Goal: Task Accomplishment & Management: Use online tool/utility

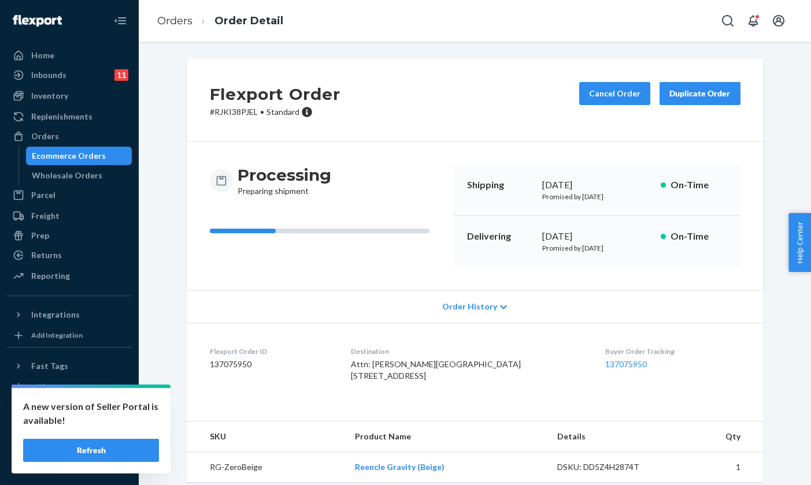
click at [97, 160] on div "Ecommerce Orders" at bounding box center [69, 156] width 74 height 12
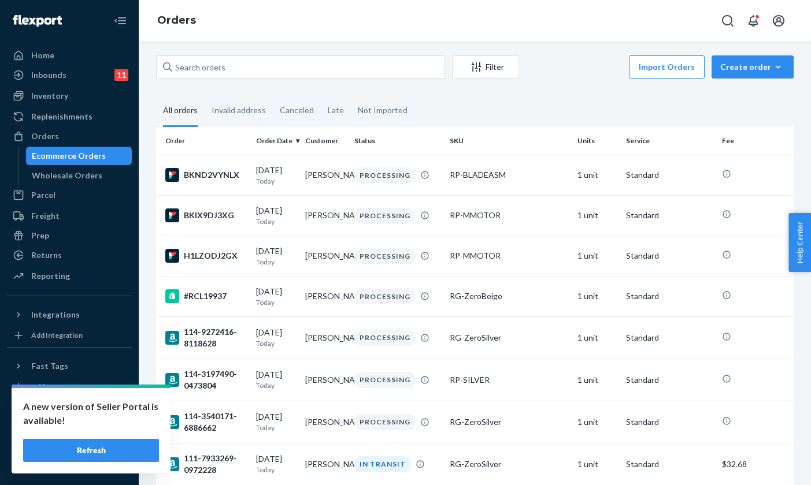
scroll to position [1, 0]
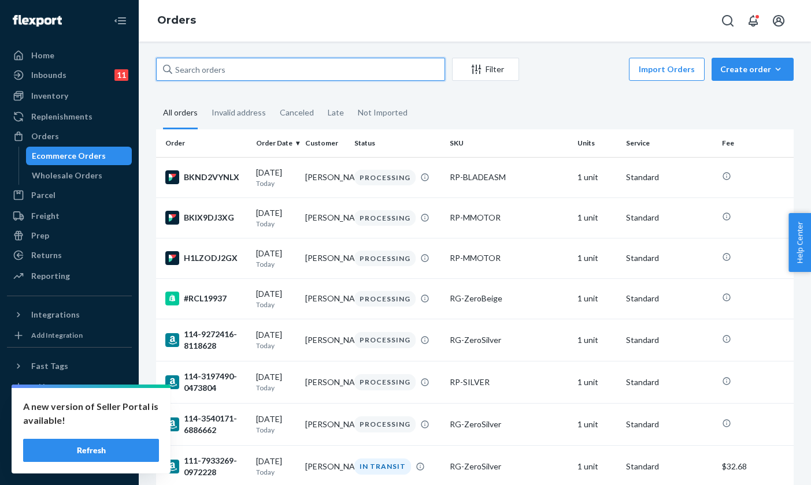
click at [291, 71] on input "text" at bounding box center [300, 69] width 289 height 23
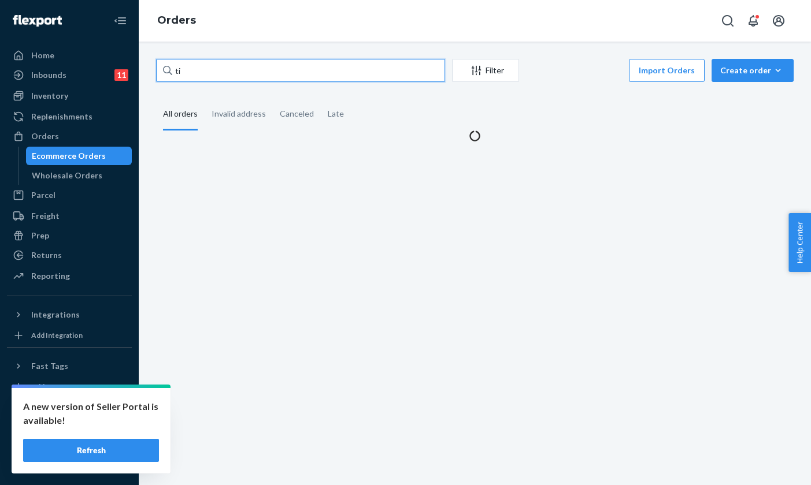
type input "t"
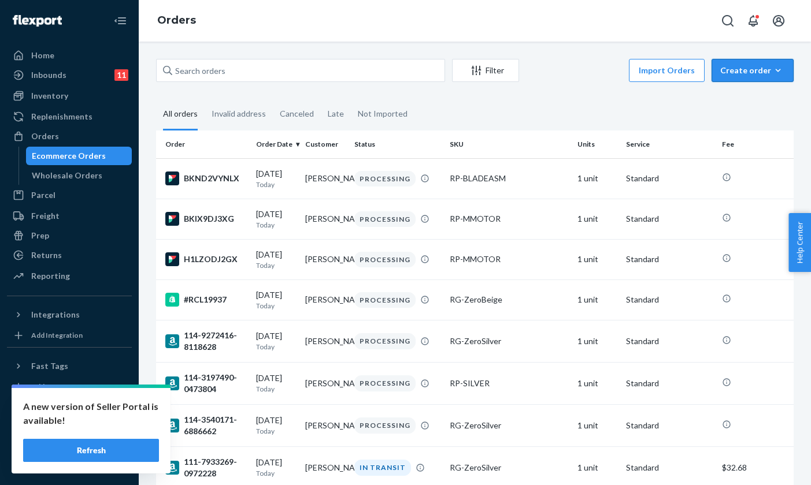
click at [741, 72] on div "Create order" at bounding box center [752, 71] width 65 height 12
click at [739, 102] on span "Ecommerce order" at bounding box center [760, 98] width 72 height 8
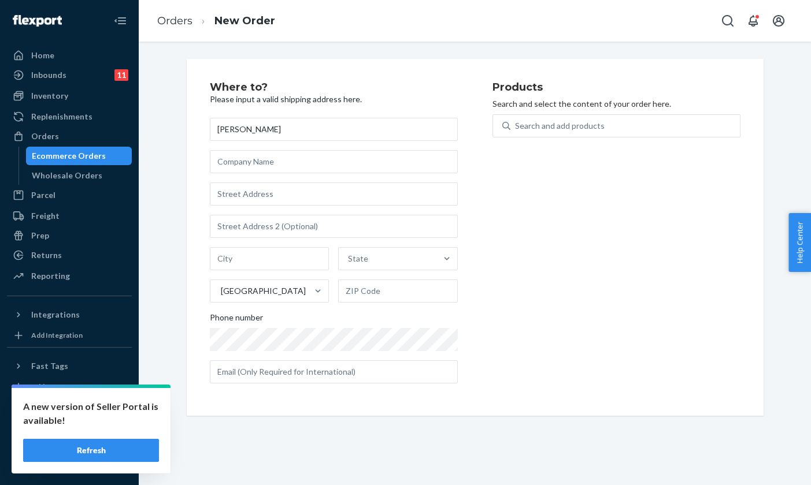
type input "[PERSON_NAME]"
paste input "[EMAIL_ADDRESS][DOMAIN_NAME]"
type input "[EMAIL_ADDRESS][DOMAIN_NAME]"
click at [242, 195] on input "text" at bounding box center [334, 194] width 248 height 23
paste input "[STREET_ADDRESS][PERSON_NAME]"
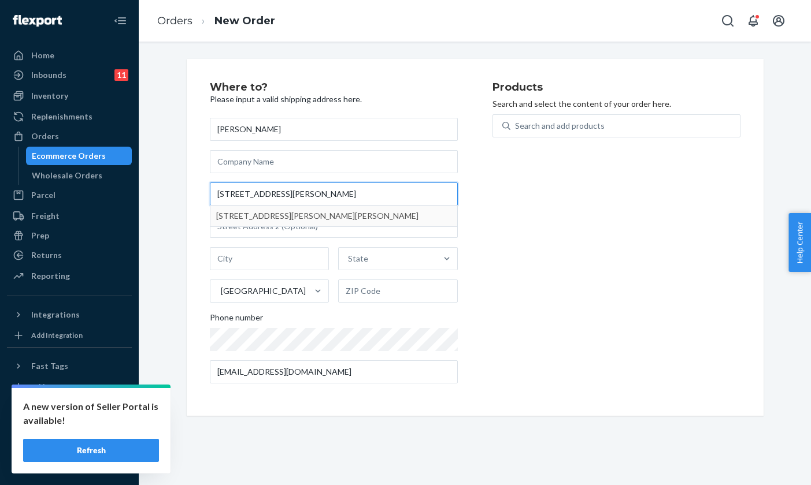
type input "[STREET_ADDRESS][PERSON_NAME]"
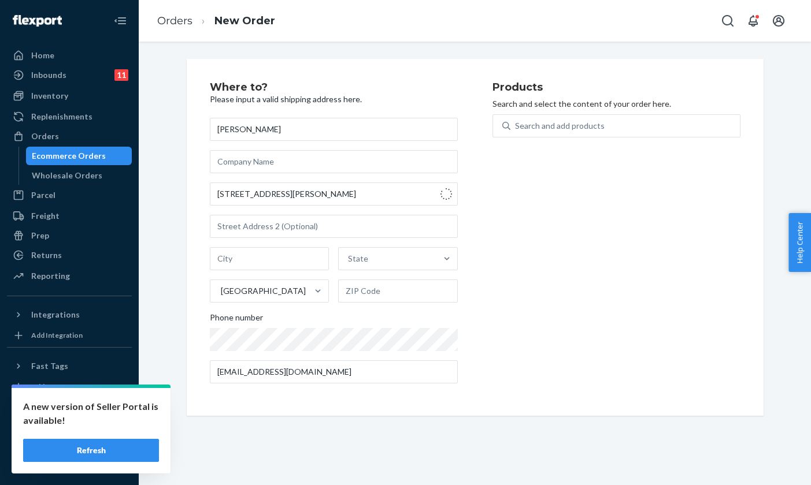
type input "Oakton"
type input "22124"
click at [555, 131] on div "Search and add products" at bounding box center [560, 126] width 90 height 12
click at [516, 131] on input "Search and add products" at bounding box center [515, 126] width 1 height 12
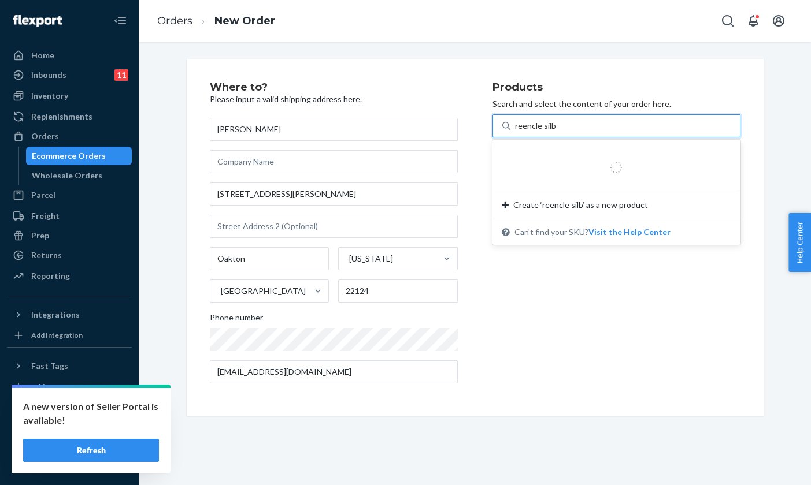
type input "reencle sil"
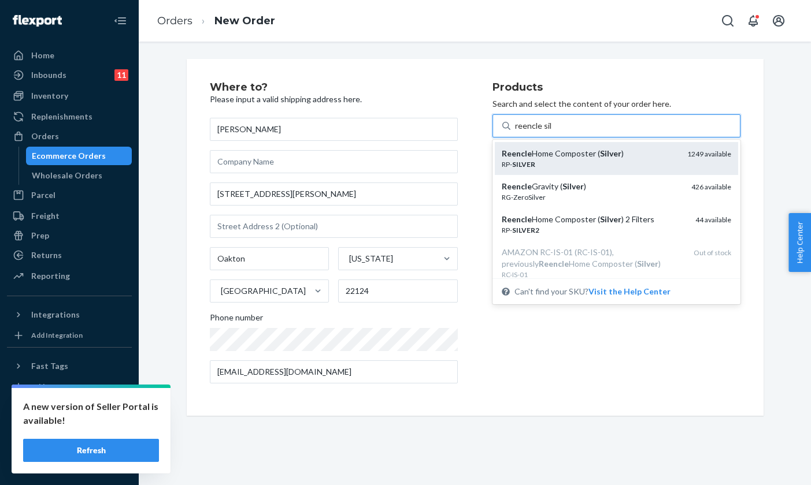
click at [561, 155] on div "Reencle Home Composter ( Silver )" at bounding box center [590, 154] width 176 height 12
click at [552, 132] on input "reencle sil" at bounding box center [533, 126] width 37 height 12
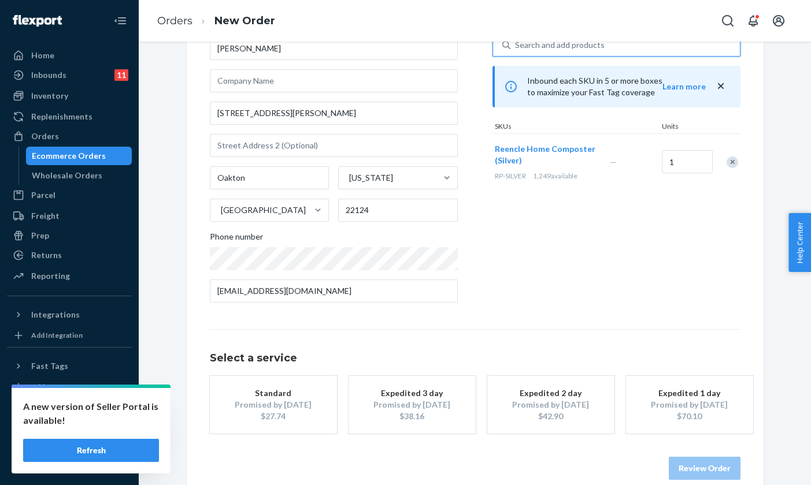
scroll to position [98, 0]
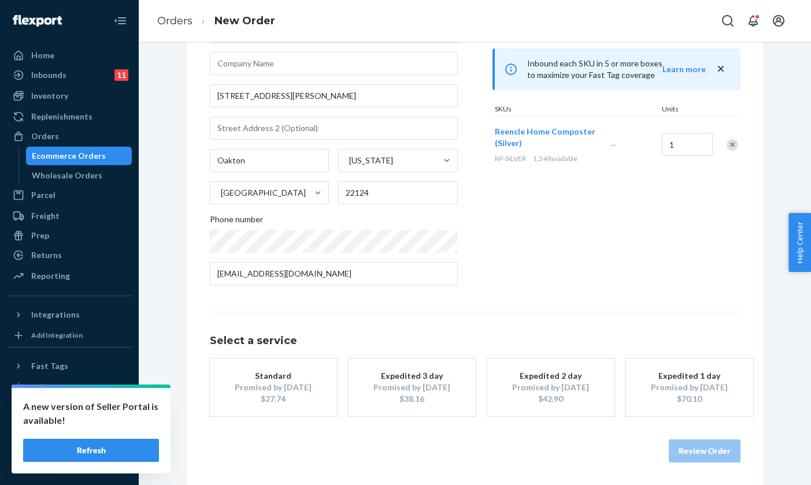
click at [322, 396] on button "Standard Promised by [DATE] $27.74" at bounding box center [273, 388] width 127 height 58
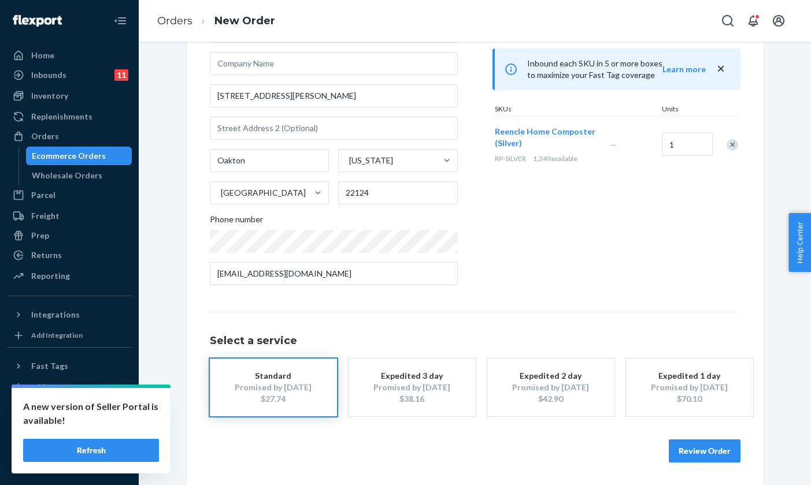
click at [689, 449] on button "Review Order" at bounding box center [705, 451] width 72 height 23
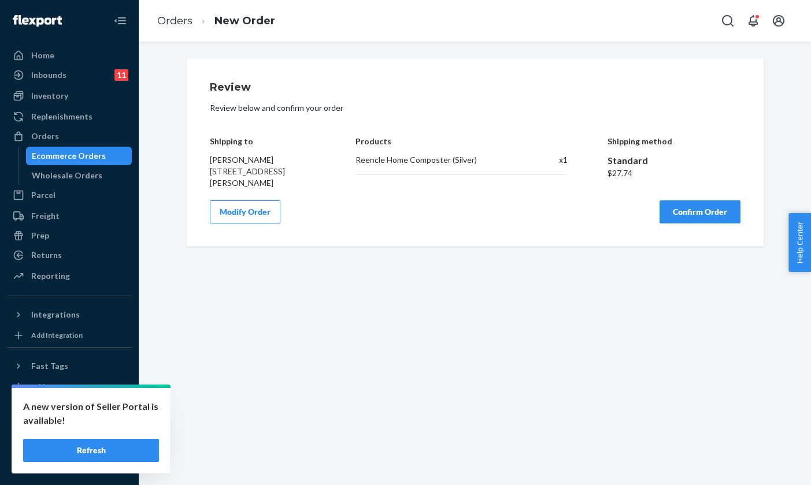
scroll to position [0, 0]
click at [682, 209] on button "Confirm Order" at bounding box center [699, 212] width 81 height 23
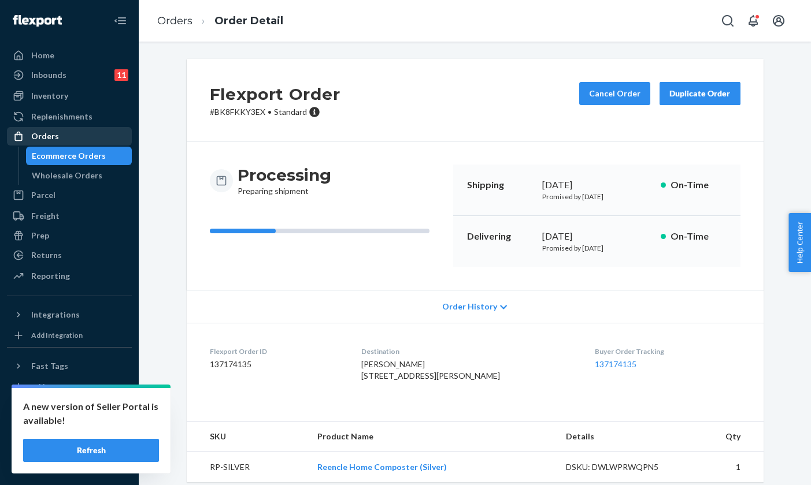
click at [71, 132] on div "Orders" at bounding box center [69, 136] width 123 height 16
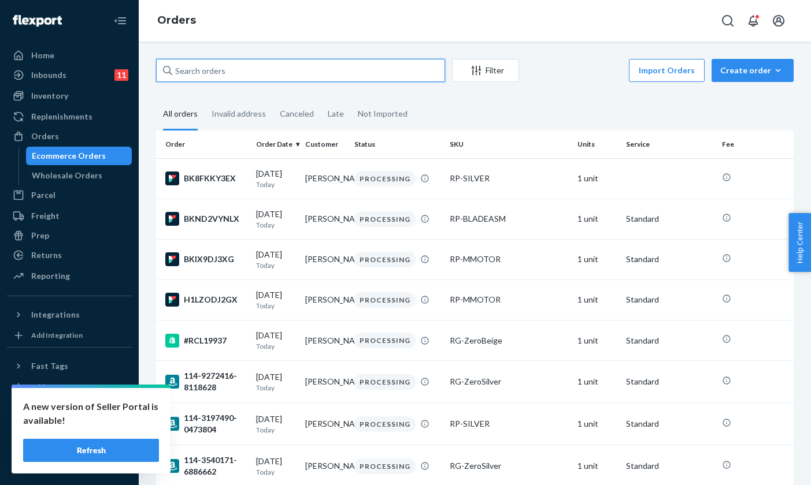
click at [286, 70] on input "text" at bounding box center [300, 70] width 289 height 23
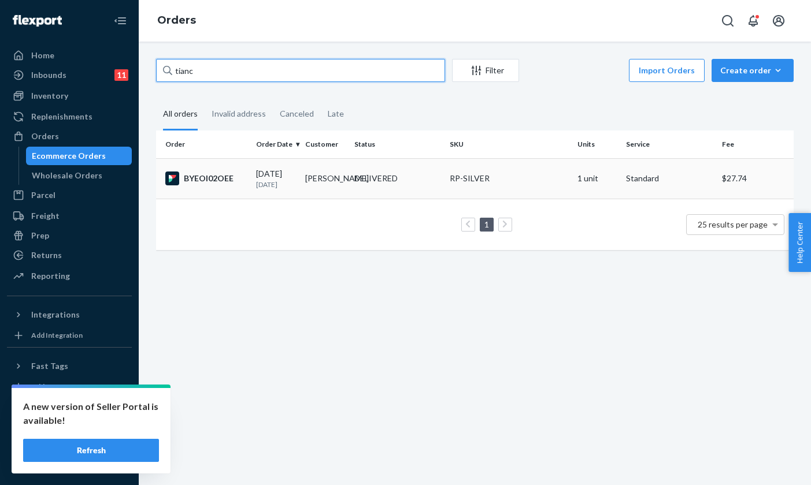
type input "tianc"
click at [228, 175] on div "BYEOI02OEE" at bounding box center [205, 179] width 81 height 14
